Goal: Information Seeking & Learning: Learn about a topic

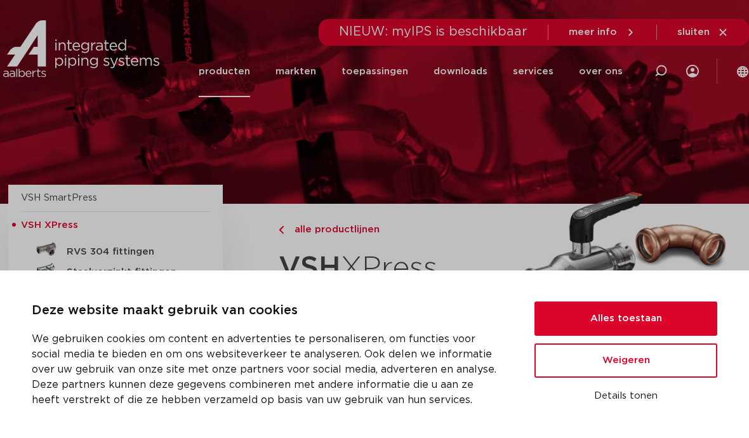
click at [683, 320] on button "Alles toestaan" at bounding box center [625, 318] width 183 height 34
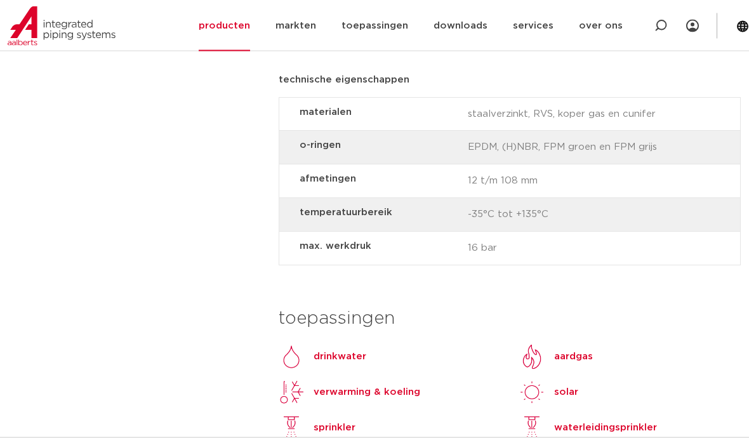
scroll to position [1043, 0]
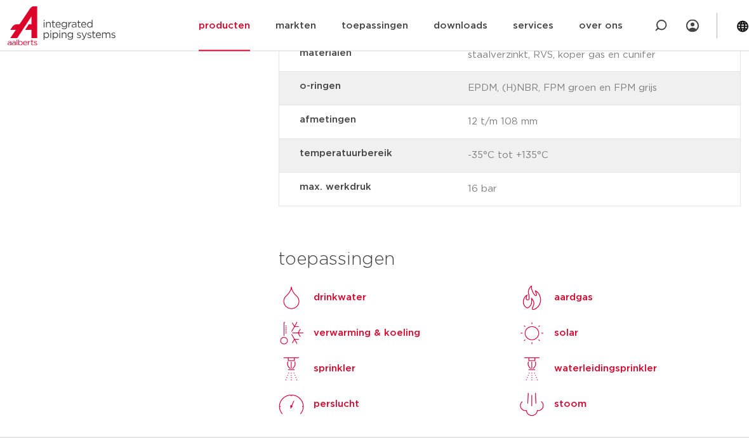
click at [343, 286] on link "drinkwater" at bounding box center [323, 298] width 88 height 25
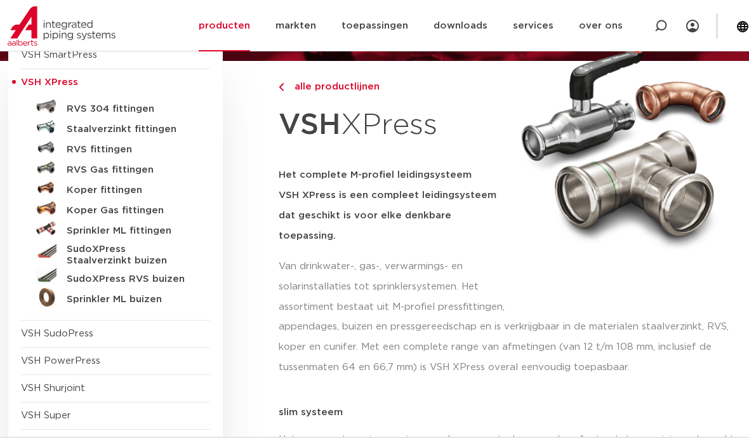
scroll to position [142, 0]
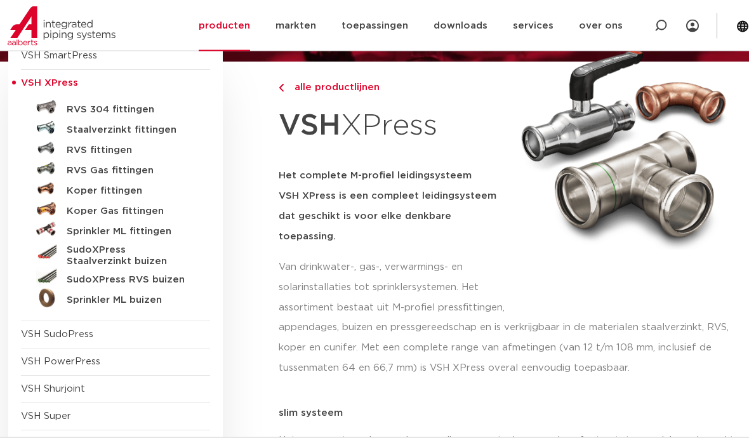
click at [34, 74] on span "VSH XPress" at bounding box center [115, 83] width 189 height 27
click at [63, 53] on span "VSH SmartPress" at bounding box center [59, 56] width 76 height 10
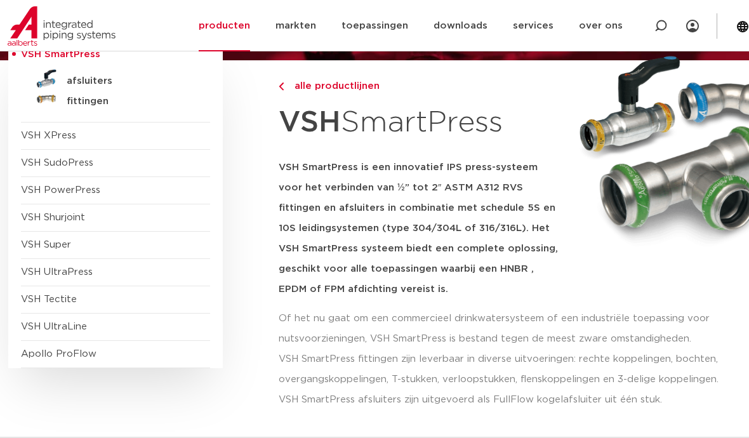
scroll to position [175, 0]
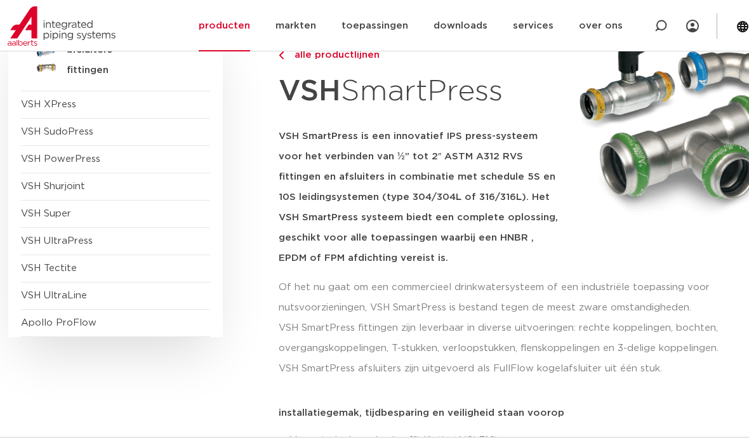
click at [58, 100] on span "VSH XPress" at bounding box center [48, 105] width 55 height 10
